Goal: Check status: Check status

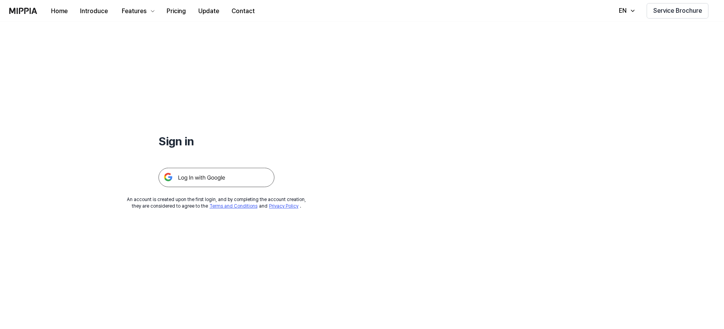
click at [223, 174] on img at bounding box center [216, 177] width 116 height 19
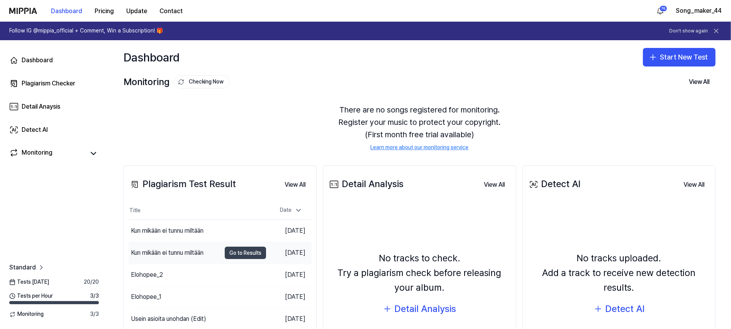
click at [242, 252] on button "Go to Results" at bounding box center [245, 253] width 41 height 12
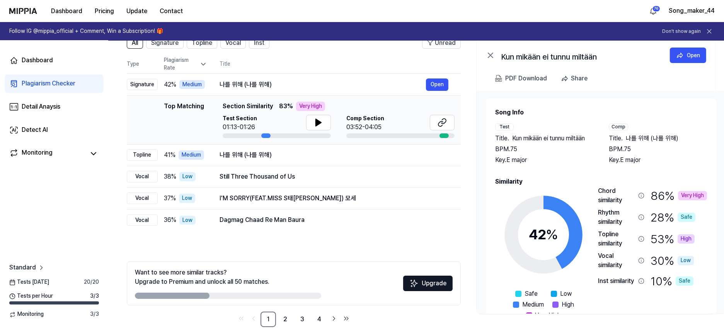
scroll to position [55, 0]
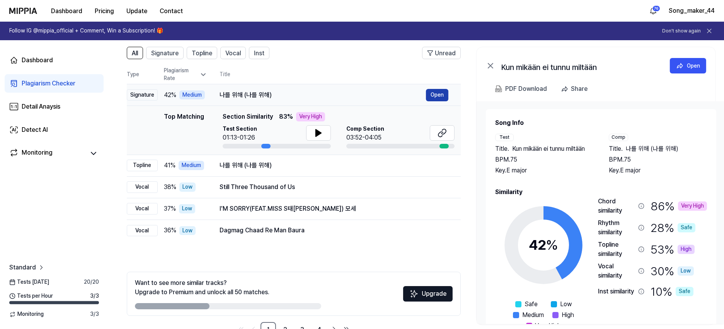
click at [440, 94] on button "Open" at bounding box center [437, 95] width 22 height 12
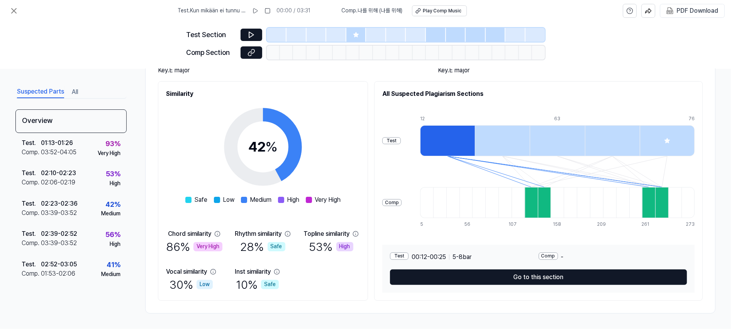
scroll to position [74, 0]
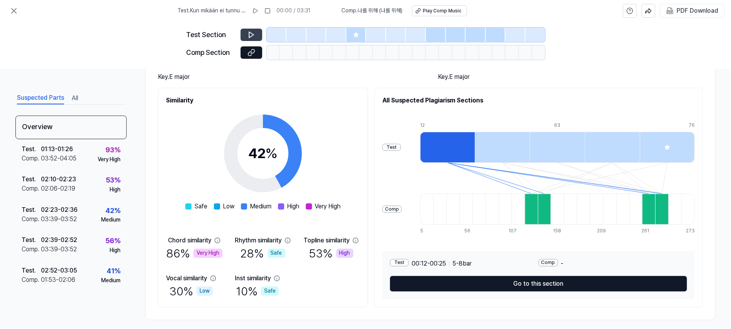
click at [250, 32] on icon at bounding box center [252, 35] width 8 height 8
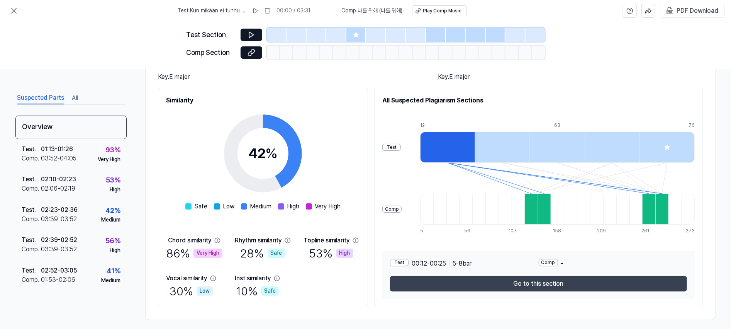
click at [581, 279] on button "Go to this section" at bounding box center [538, 283] width 297 height 15
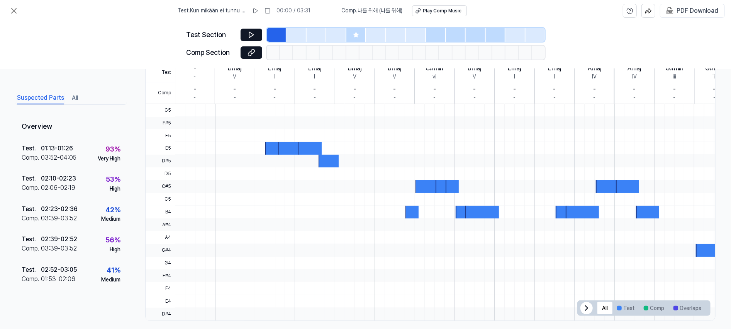
scroll to position [155, 0]
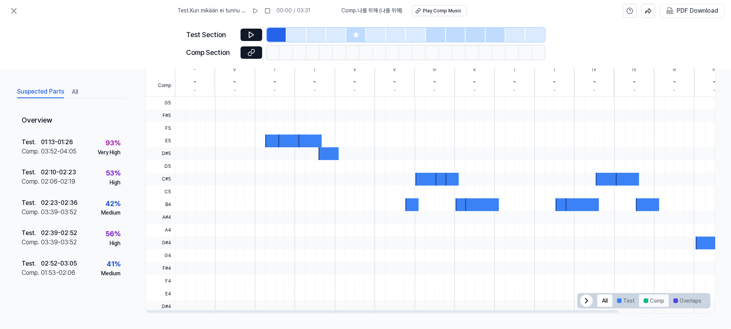
click at [643, 299] on button "Comp" at bounding box center [654, 300] width 30 height 12
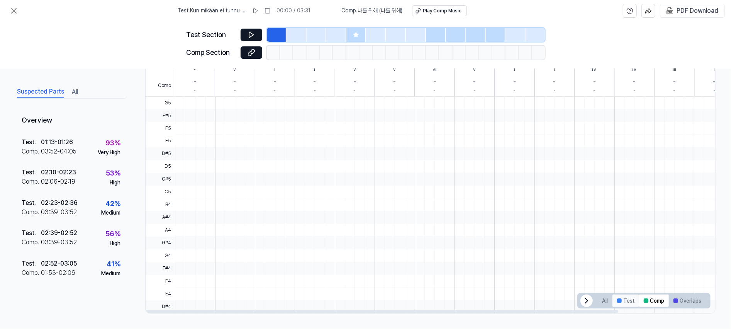
click at [617, 299] on div at bounding box center [619, 300] width 5 height 5
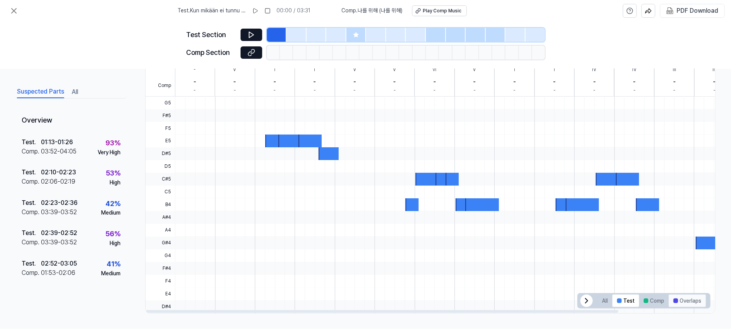
click at [683, 301] on button "Overlaps" at bounding box center [687, 300] width 37 height 12
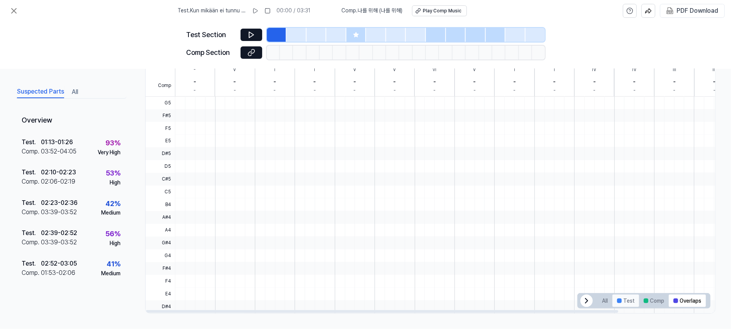
click at [618, 298] on button "Test" at bounding box center [626, 300] width 27 height 12
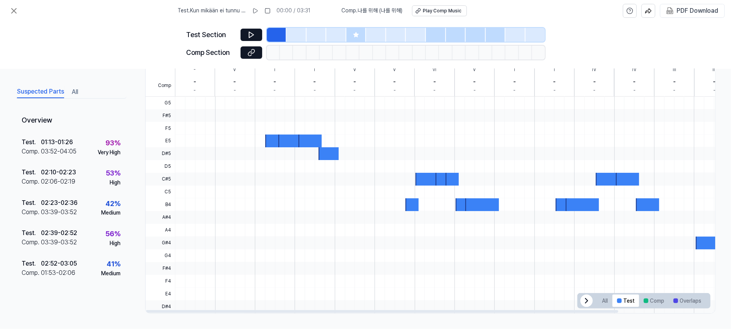
click at [578, 295] on span "All Test Comp Overlaps" at bounding box center [644, 300] width 133 height 15
click at [573, 295] on div at bounding box center [494, 293] width 638 height 13
click at [701, 299] on icon at bounding box center [702, 300] width 2 height 5
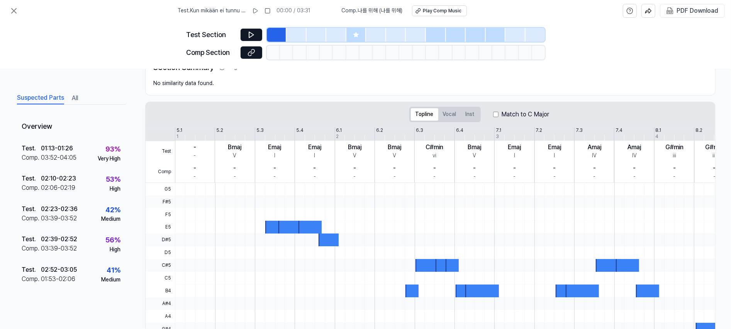
scroll to position [95, 0]
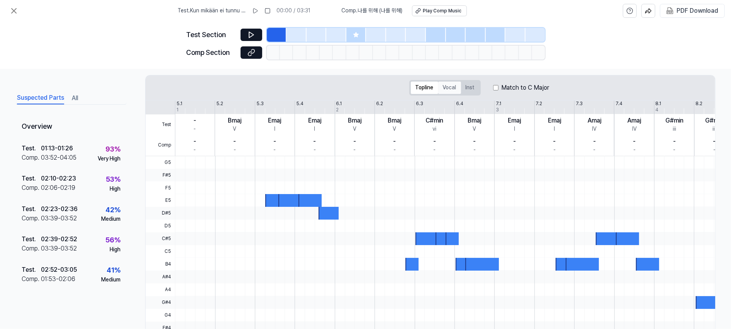
click at [447, 85] on button "Vocal" at bounding box center [450, 88] width 23 height 12
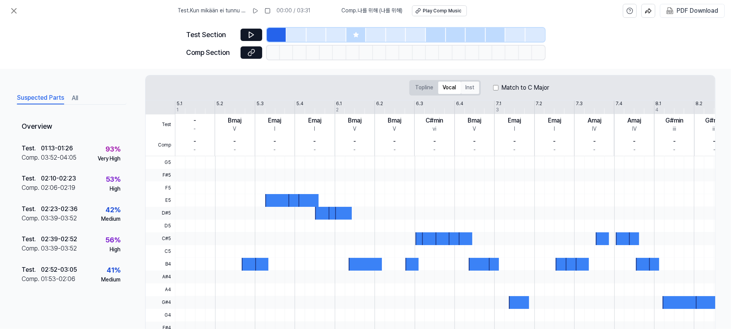
click at [469, 86] on button "Inst" at bounding box center [470, 88] width 18 height 12
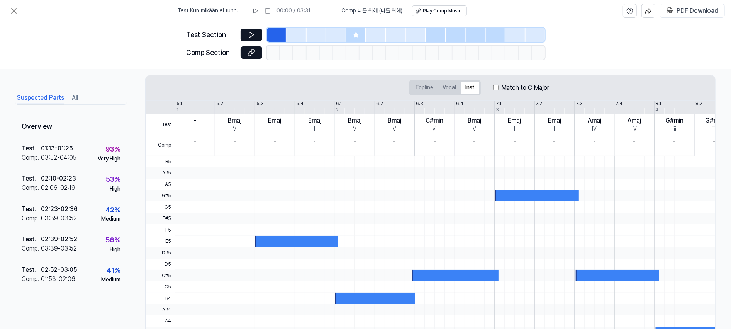
scroll to position [155, 0]
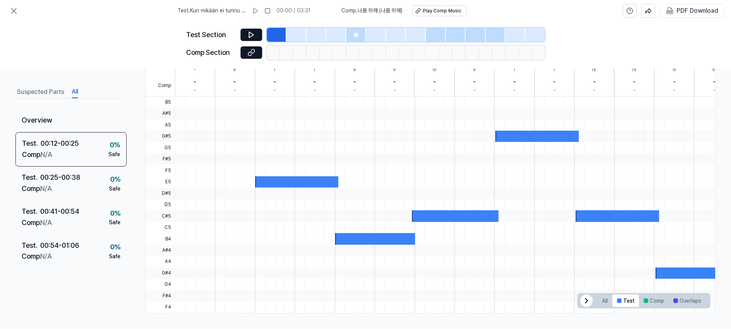
click at [73, 92] on button "All" at bounding box center [75, 92] width 6 height 12
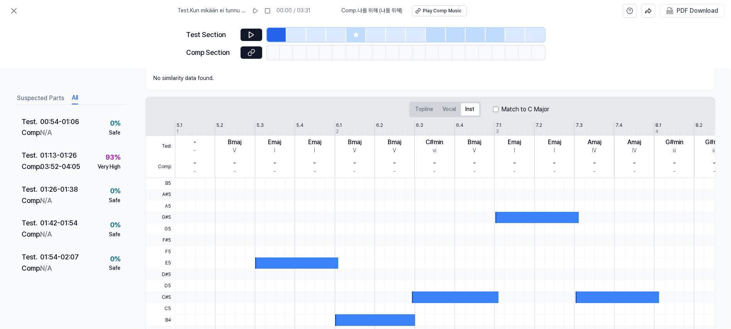
scroll to position [0, 0]
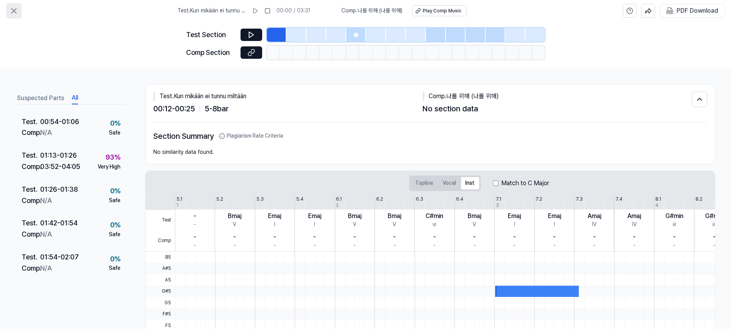
click at [11, 11] on icon at bounding box center [13, 10] width 9 height 9
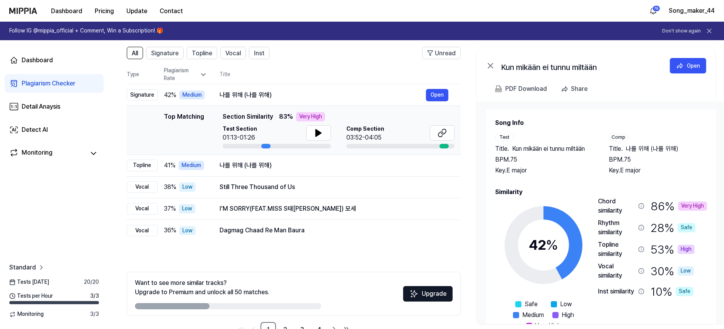
scroll to position [79, 0]
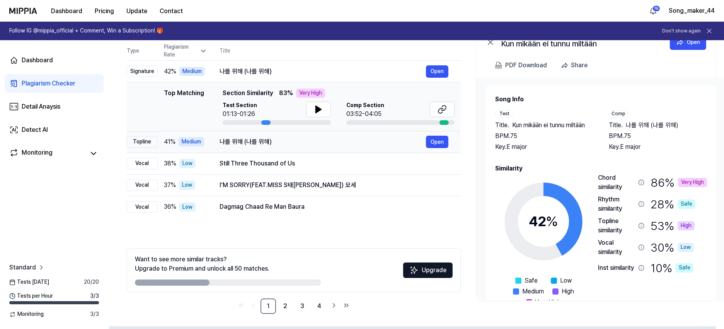
click at [351, 143] on div "나를 위해 (나를 위해)" at bounding box center [322, 141] width 206 height 9
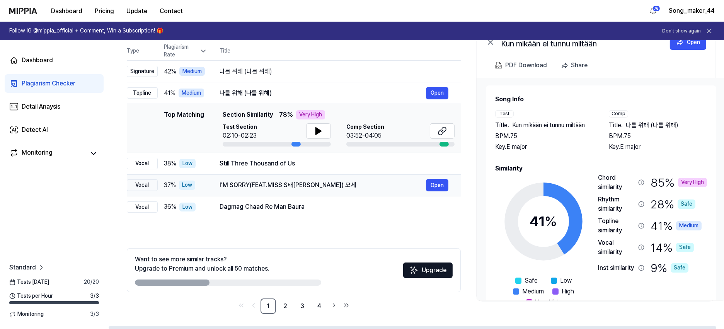
click at [358, 182] on div "I'M SORRY(FEAT.MISS S태[PERSON_NAME]) 모세" at bounding box center [322, 184] width 206 height 9
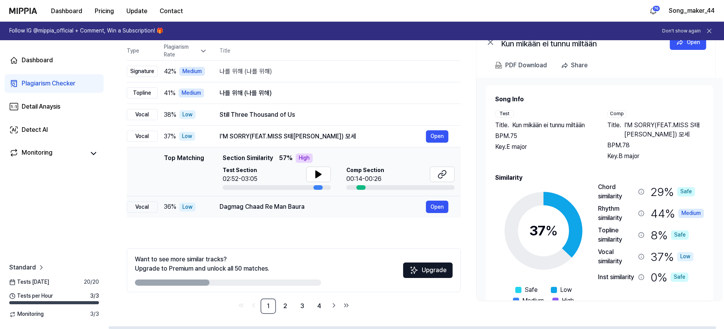
click at [358, 210] on div "Dagmag Chaad Re Man Baura" at bounding box center [322, 206] width 206 height 9
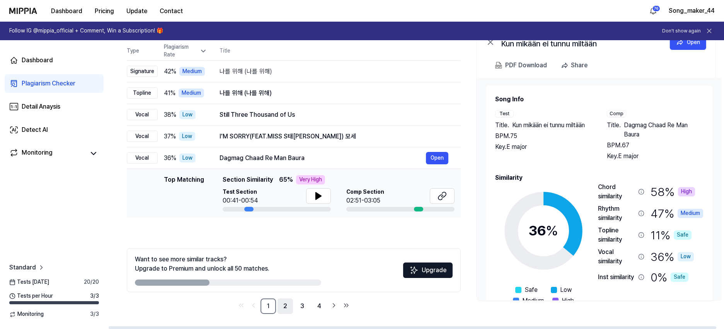
click at [283, 308] on link "2" at bounding box center [284, 305] width 15 height 15
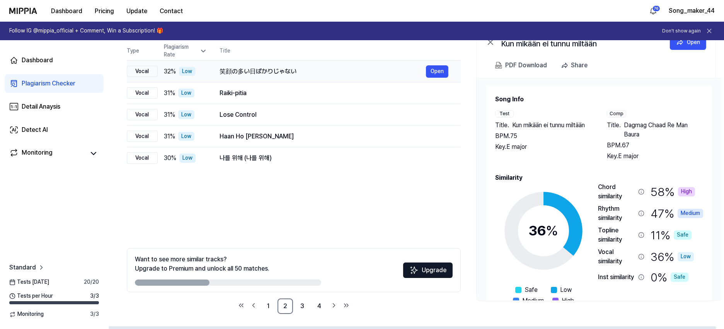
click at [359, 67] on div "笑顔の多い日ばかりじゃない" at bounding box center [322, 71] width 206 height 9
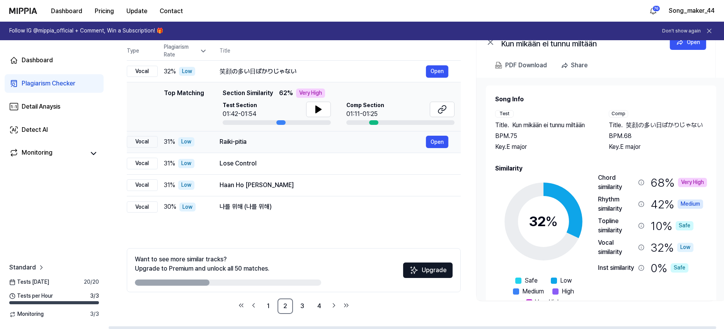
click at [352, 147] on div "Raiki-pitia Open" at bounding box center [333, 142] width 229 height 12
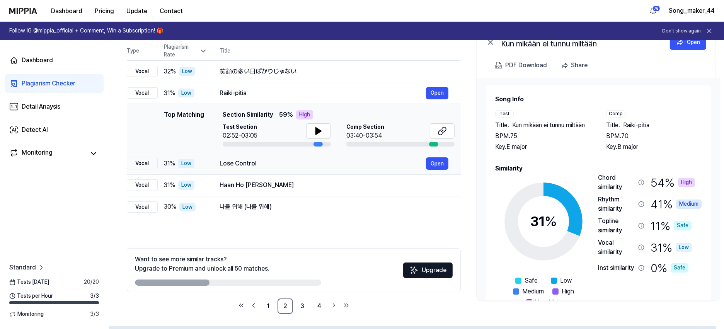
click at [352, 166] on div "Lose Control" at bounding box center [322, 163] width 206 height 9
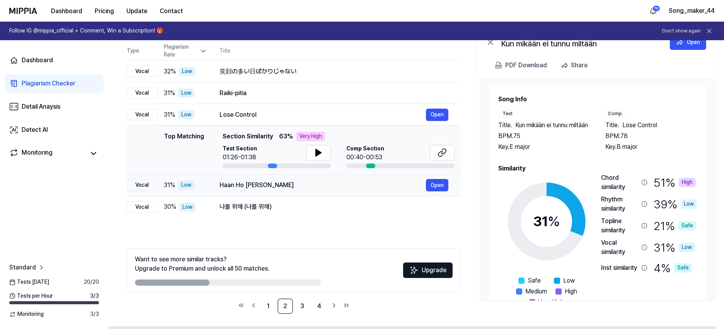
click at [351, 184] on div "Haan Ho Gayi Galti" at bounding box center [322, 184] width 206 height 9
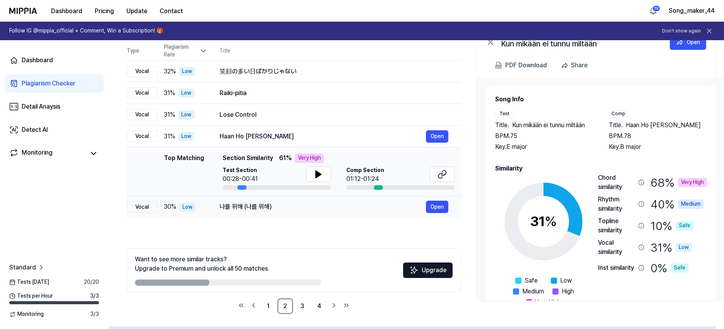
click at [350, 205] on div "나를 위해 (나를 위해)" at bounding box center [322, 206] width 206 height 9
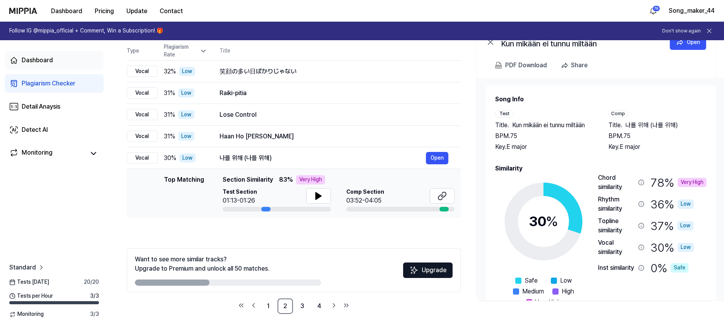
click at [36, 59] on div "Dashboard" at bounding box center [37, 60] width 31 height 9
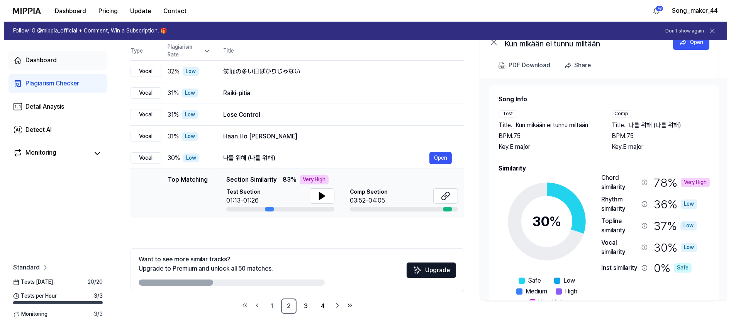
scroll to position [0, 0]
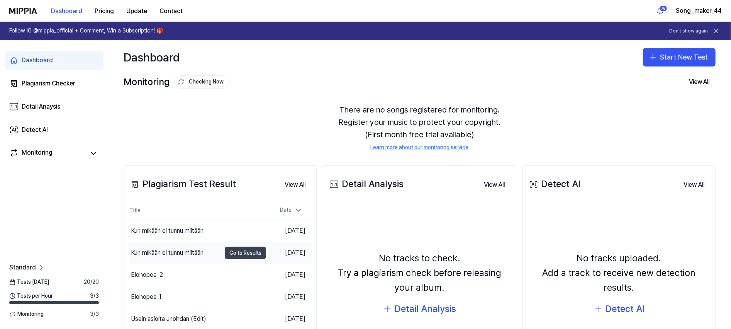
click at [246, 252] on button "Go to Results" at bounding box center [245, 253] width 41 height 12
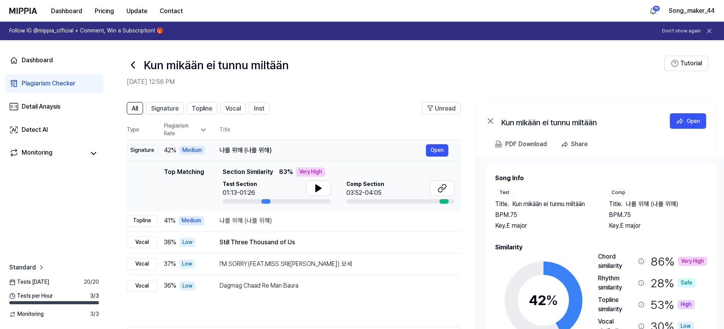
click at [332, 149] on div "나를 위해 (나를 위해)" at bounding box center [322, 150] width 206 height 9
click at [331, 149] on div "나를 위해 (나를 위해)" at bounding box center [322, 150] width 206 height 9
click at [330, 222] on div "나를 위해 (나를 위해)" at bounding box center [322, 220] width 206 height 9
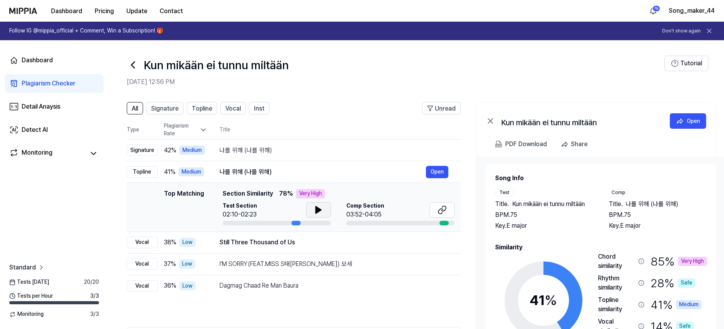
click at [316, 205] on button at bounding box center [318, 209] width 25 height 15
click at [442, 172] on button "Open" at bounding box center [437, 172] width 22 height 12
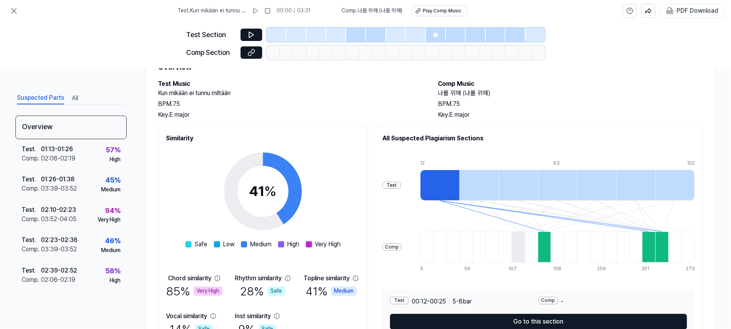
scroll to position [43, 0]
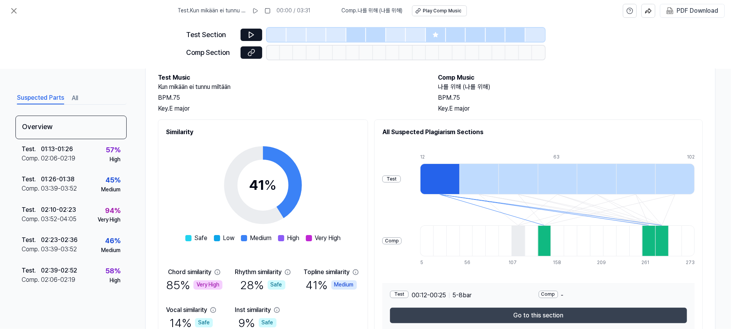
click at [552, 311] on button "Go to this section" at bounding box center [538, 315] width 297 height 15
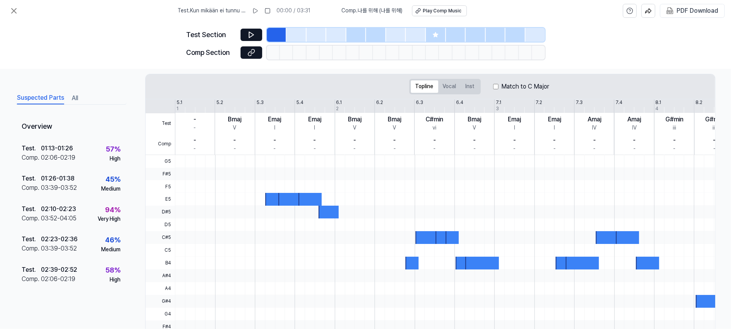
scroll to position [96, 0]
click at [446, 8] on div "Play Comp Music" at bounding box center [442, 11] width 39 height 7
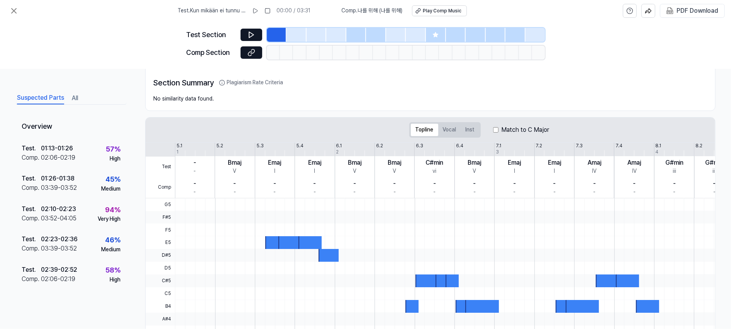
scroll to position [107, 0]
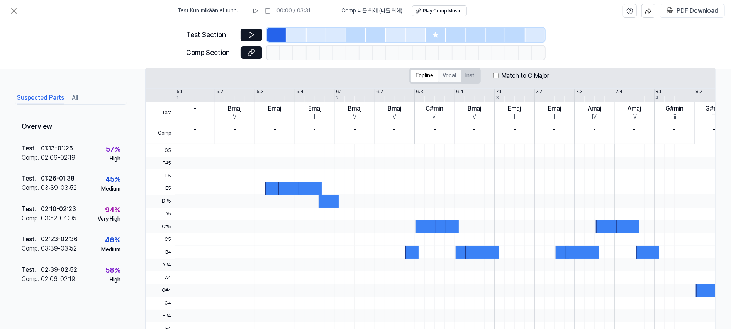
click at [447, 72] on button "Vocal" at bounding box center [450, 76] width 23 height 12
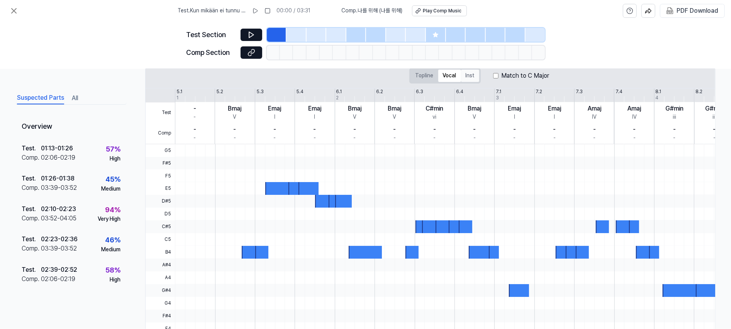
click at [469, 73] on button "Inst" at bounding box center [470, 76] width 18 height 12
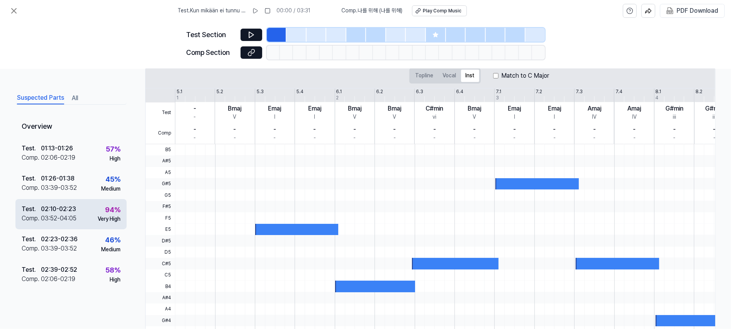
click at [88, 214] on div "Test . 02:10 - 02:23 Comp . 03:52 - 04:05 94 % Very High" at bounding box center [70, 214] width 111 height 30
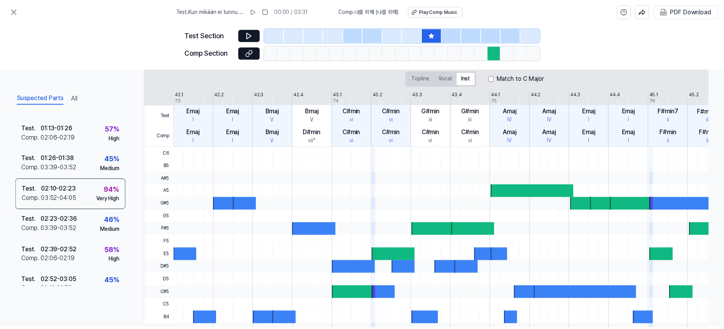
scroll to position [122, 0]
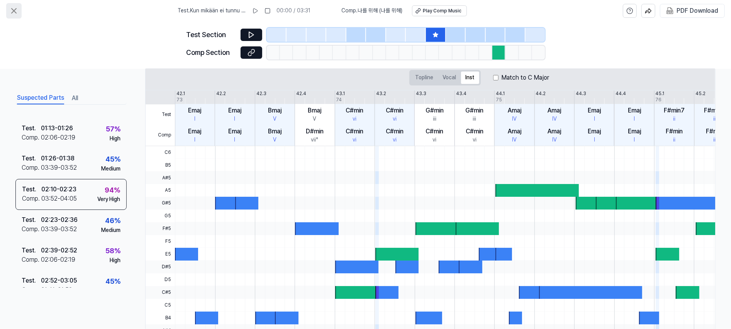
click at [13, 10] on icon at bounding box center [14, 11] width 5 height 5
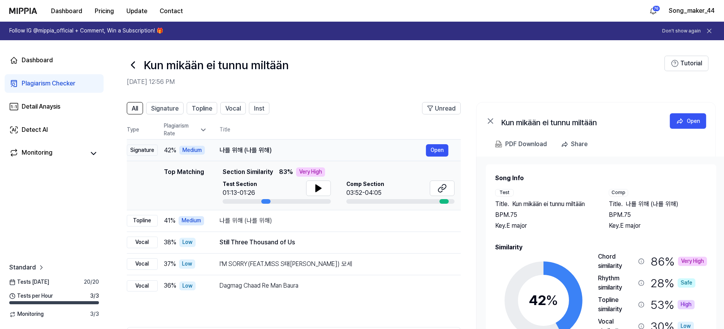
click at [374, 151] on div "나를 위해 (나를 위해)" at bounding box center [322, 150] width 206 height 9
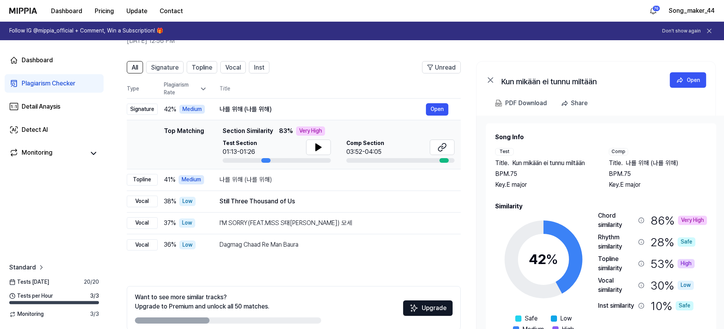
scroll to position [79, 0]
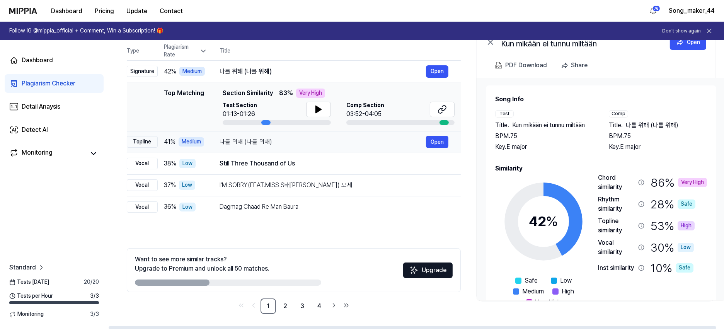
click at [365, 142] on div "나를 위해 (나를 위해)" at bounding box center [322, 141] width 206 height 9
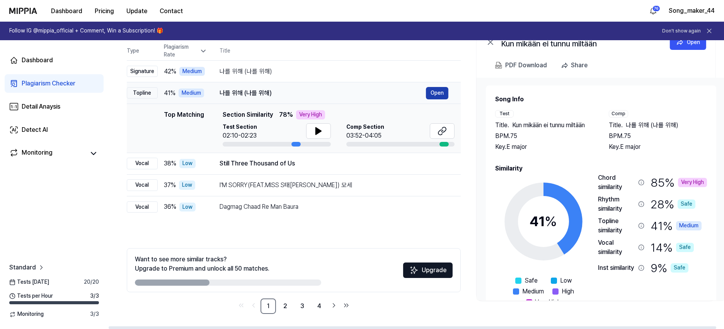
click at [437, 90] on button "Open" at bounding box center [437, 93] width 22 height 12
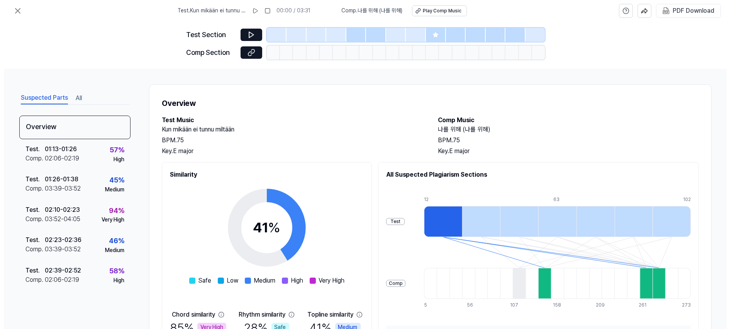
scroll to position [0, 0]
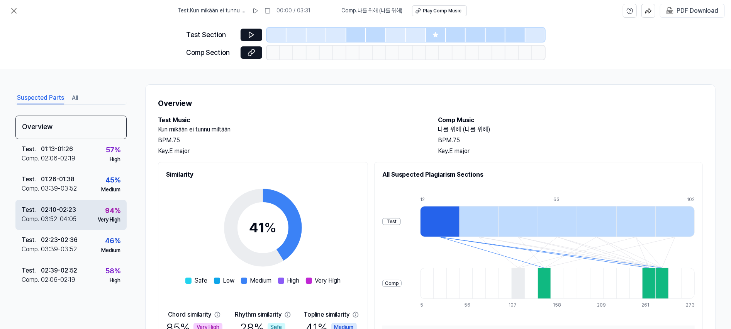
click at [86, 214] on div "Test . 02:10 - 02:23 Comp . 03:52 - 04:05 94 % Very High" at bounding box center [70, 215] width 111 height 30
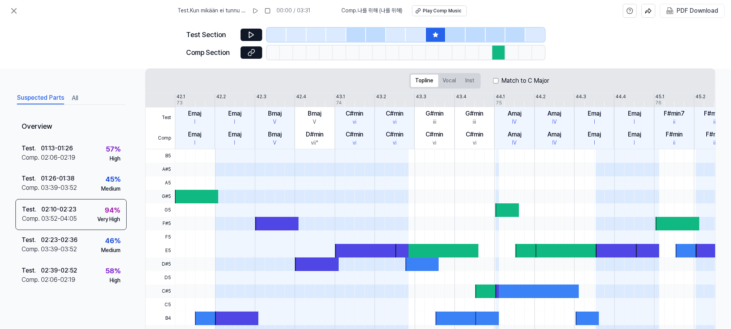
scroll to position [120, 0]
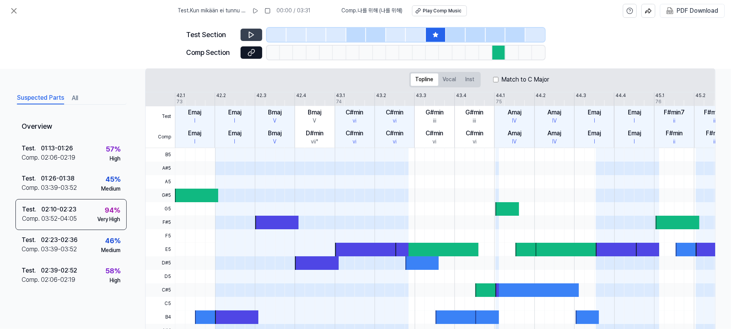
click at [253, 33] on icon at bounding box center [252, 35] width 8 height 8
click at [434, 34] on icon at bounding box center [435, 34] width 5 height 5
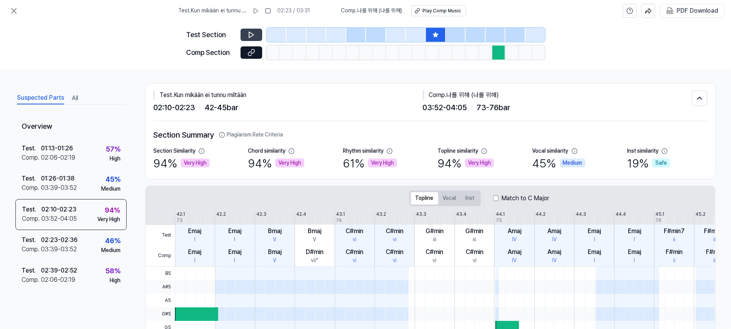
scroll to position [0, 0]
click at [12, 9] on icon at bounding box center [14, 11] width 5 height 5
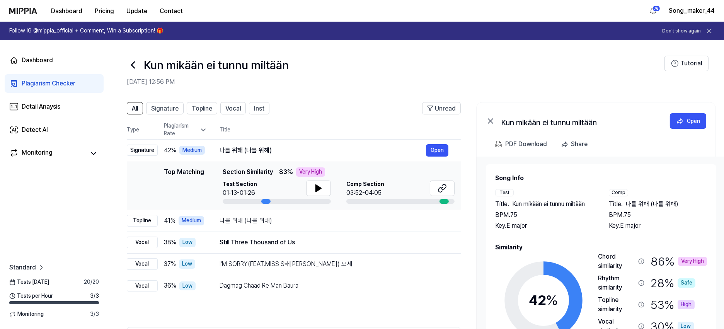
click at [134, 62] on icon at bounding box center [132, 65] width 3 height 6
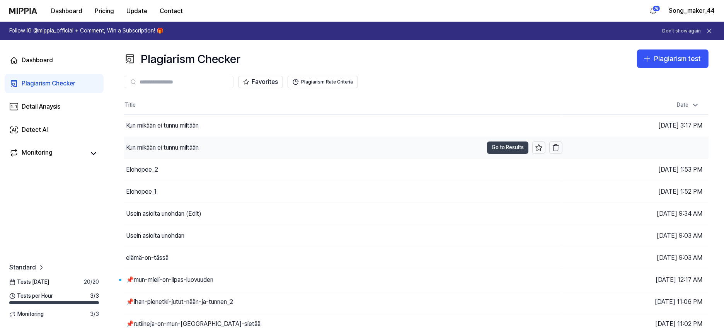
click at [496, 147] on button "Go to Results" at bounding box center [507, 147] width 41 height 12
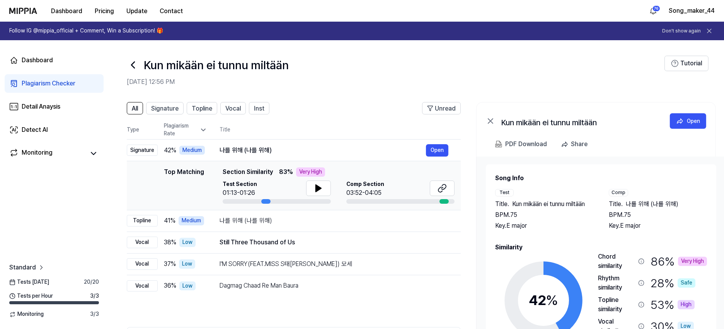
click at [136, 59] on icon at bounding box center [133, 65] width 12 height 12
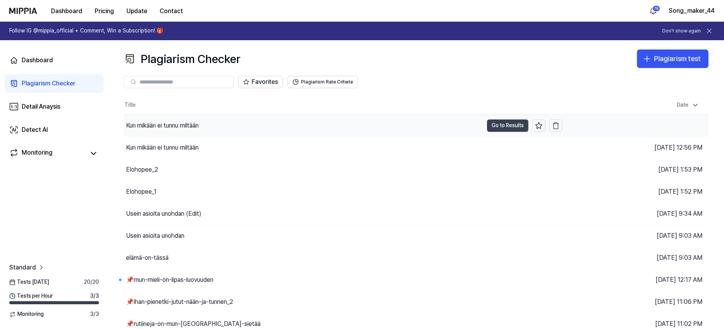
click at [488, 122] on button "Go to Results" at bounding box center [507, 125] width 41 height 12
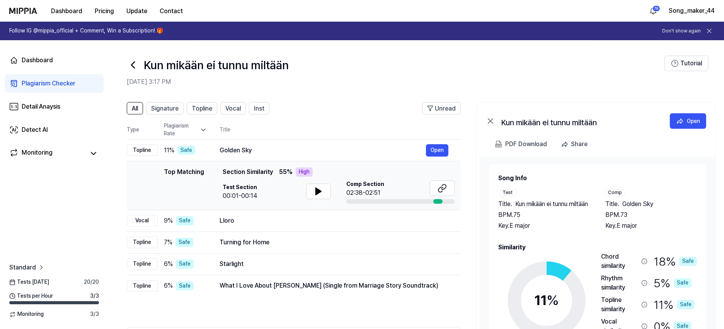
click at [135, 60] on icon at bounding box center [133, 65] width 12 height 12
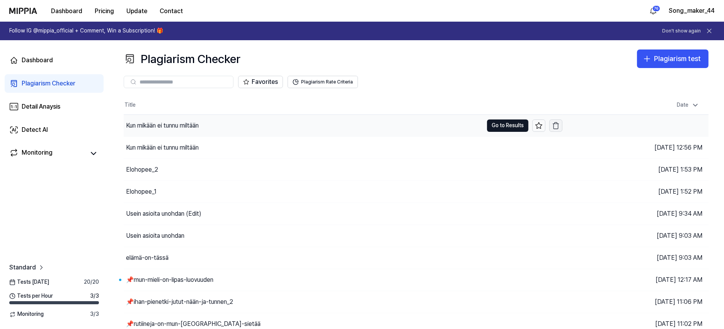
click at [557, 122] on icon "button" at bounding box center [556, 126] width 8 height 8
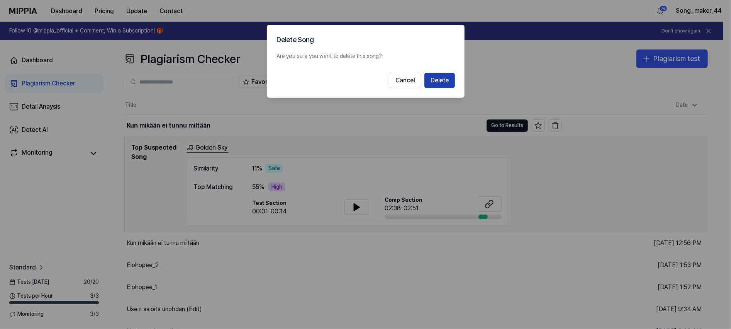
click at [442, 80] on button "Delete" at bounding box center [440, 80] width 31 height 15
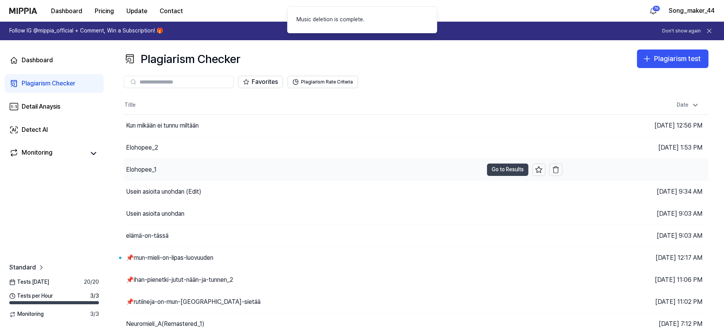
click at [501, 168] on button "Go to Results" at bounding box center [507, 169] width 41 height 12
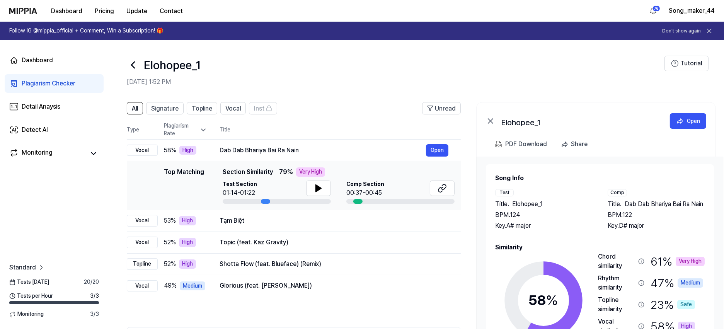
click at [134, 65] on icon at bounding box center [133, 65] width 12 height 12
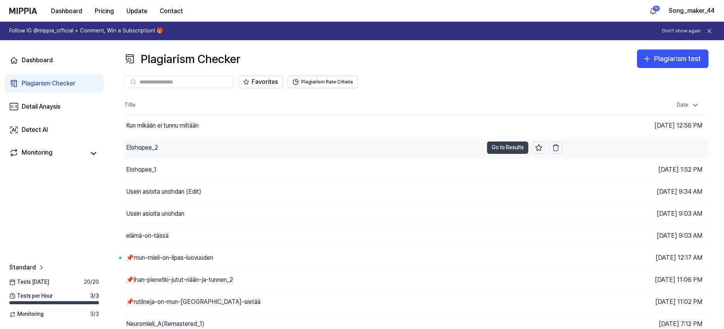
click at [510, 149] on button "Go to Results" at bounding box center [507, 147] width 41 height 12
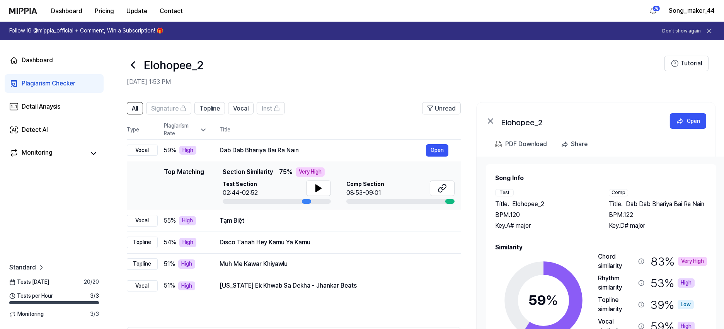
click at [133, 65] on icon at bounding box center [133, 65] width 12 height 12
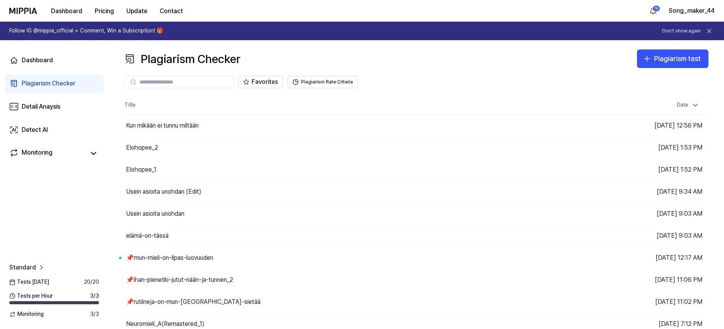
scroll to position [28, 0]
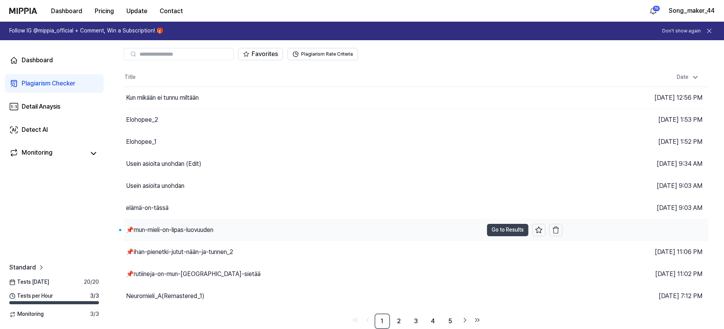
click at [501, 231] on button "Go to Results" at bounding box center [507, 230] width 41 height 12
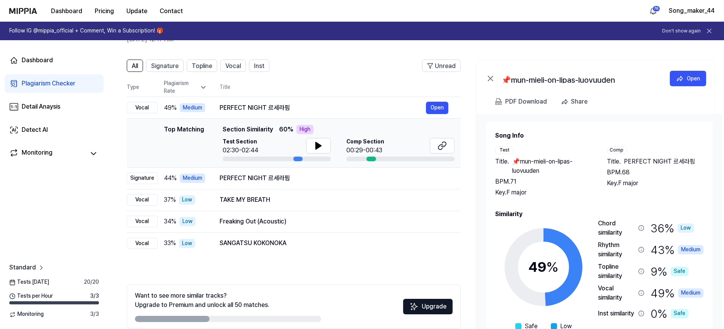
scroll to position [50, 0]
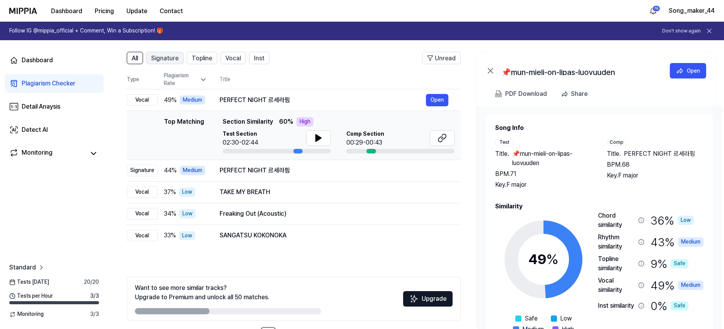
click at [176, 57] on span "Signature" at bounding box center [164, 58] width 27 height 9
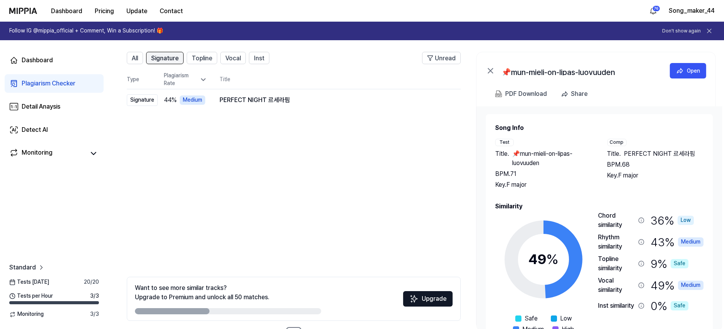
scroll to position [0, 0]
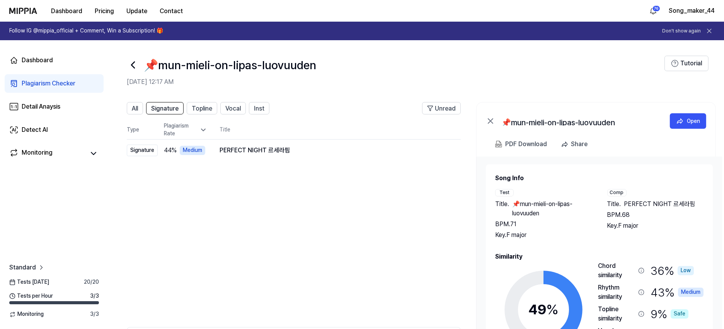
click at [133, 63] on icon at bounding box center [132, 65] width 3 height 6
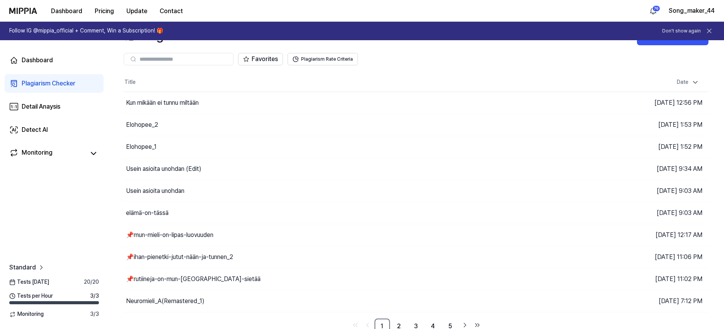
scroll to position [28, 0]
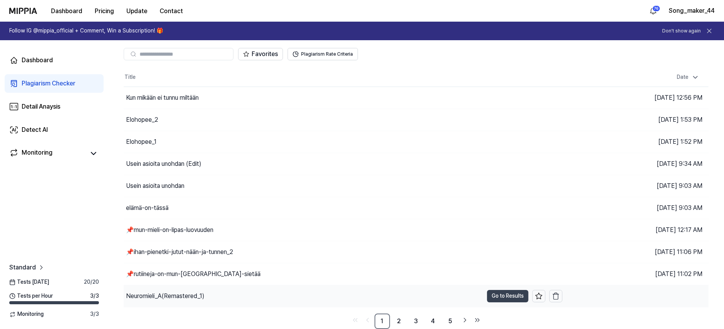
click at [508, 295] on button "Go to Results" at bounding box center [507, 296] width 41 height 12
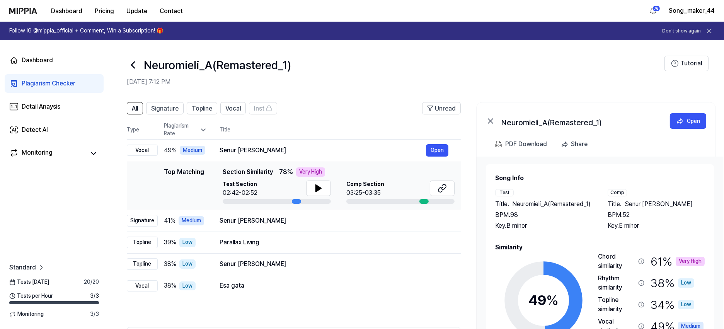
click at [134, 60] on icon at bounding box center [133, 65] width 12 height 12
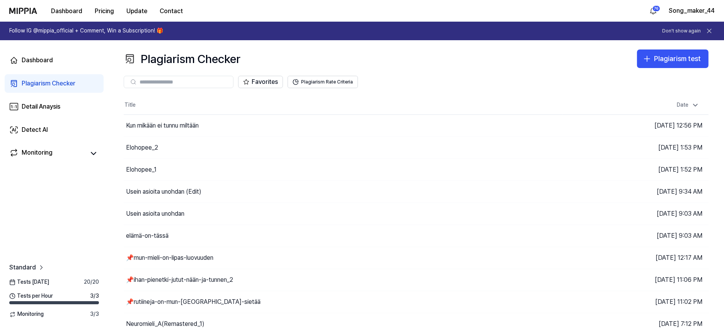
scroll to position [28, 0]
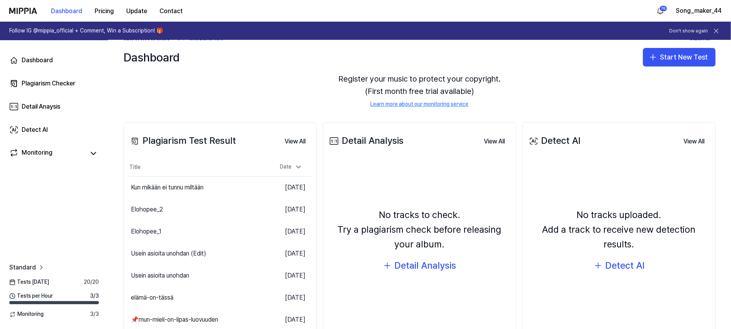
scroll to position [108, 0]
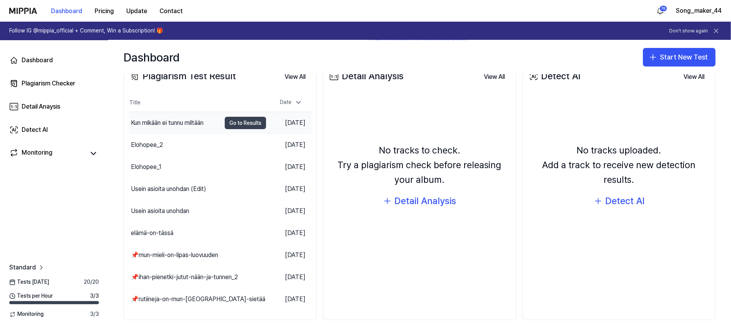
click at [235, 121] on button "Go to Results" at bounding box center [245, 123] width 41 height 12
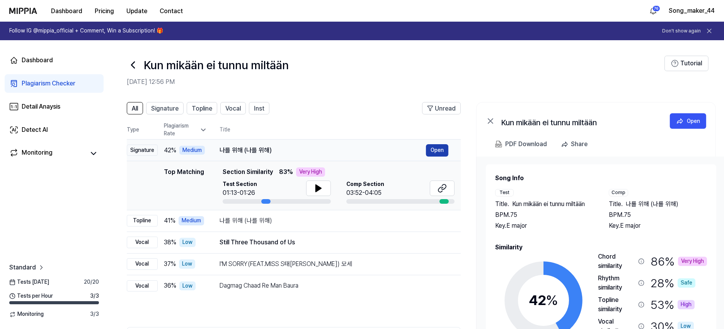
click at [431, 148] on button "Open" at bounding box center [437, 150] width 22 height 12
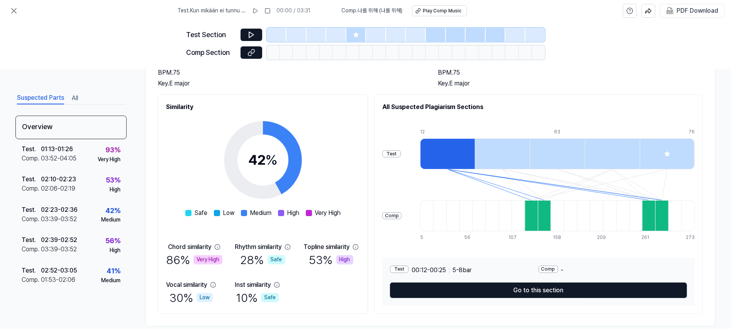
scroll to position [81, 0]
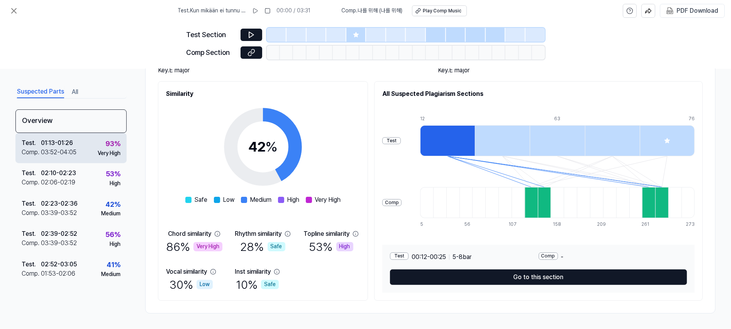
click at [85, 147] on div "Test . 01:13 - 01:26 Comp . 03:52 - 04:05 93 % Very High" at bounding box center [70, 148] width 111 height 30
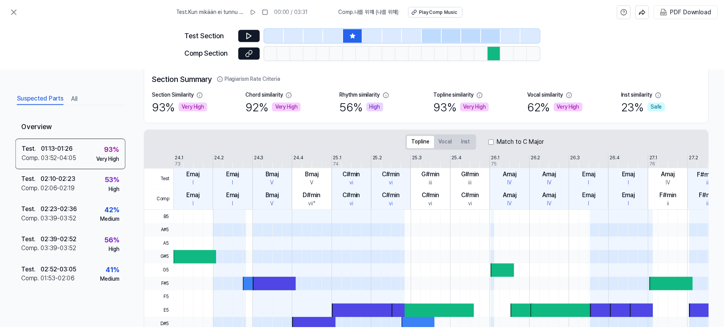
scroll to position [153, 0]
